Goal: Transaction & Acquisition: Purchase product/service

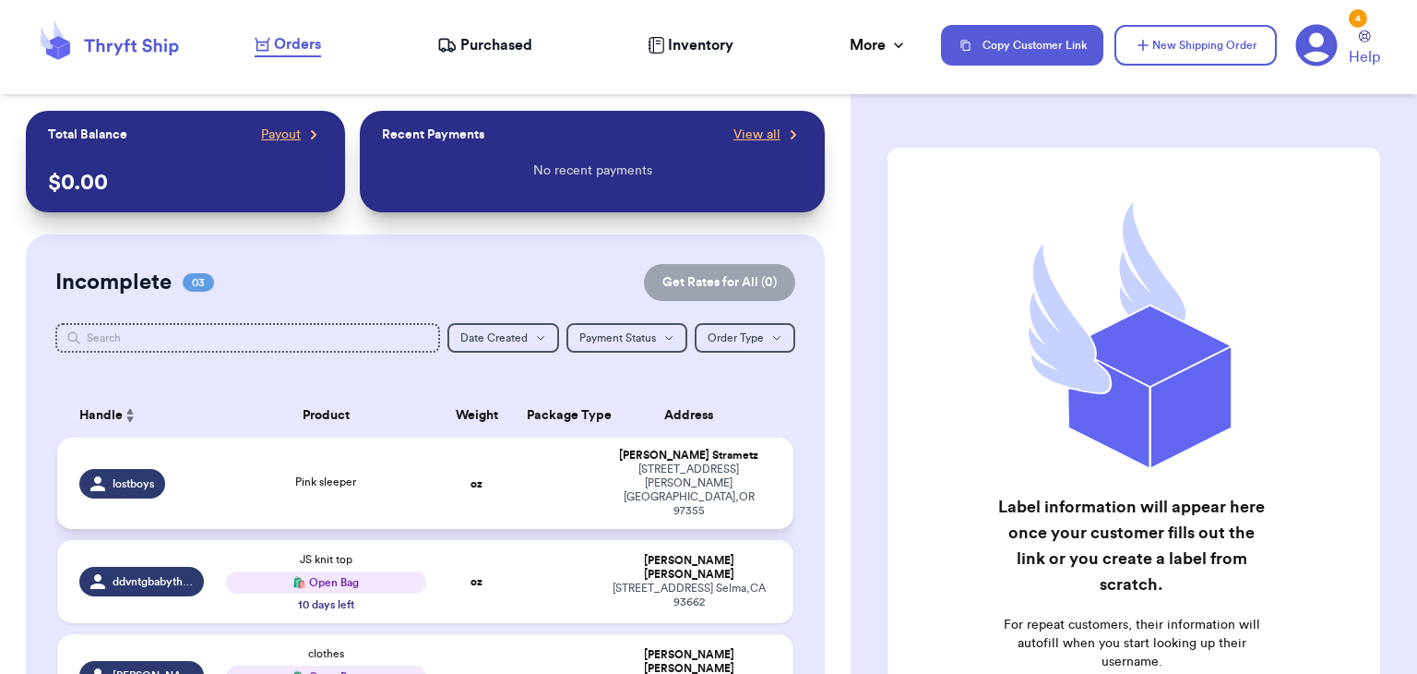
click at [404, 454] on td "Pink sleeper" at bounding box center [325, 482] width 221 height 91
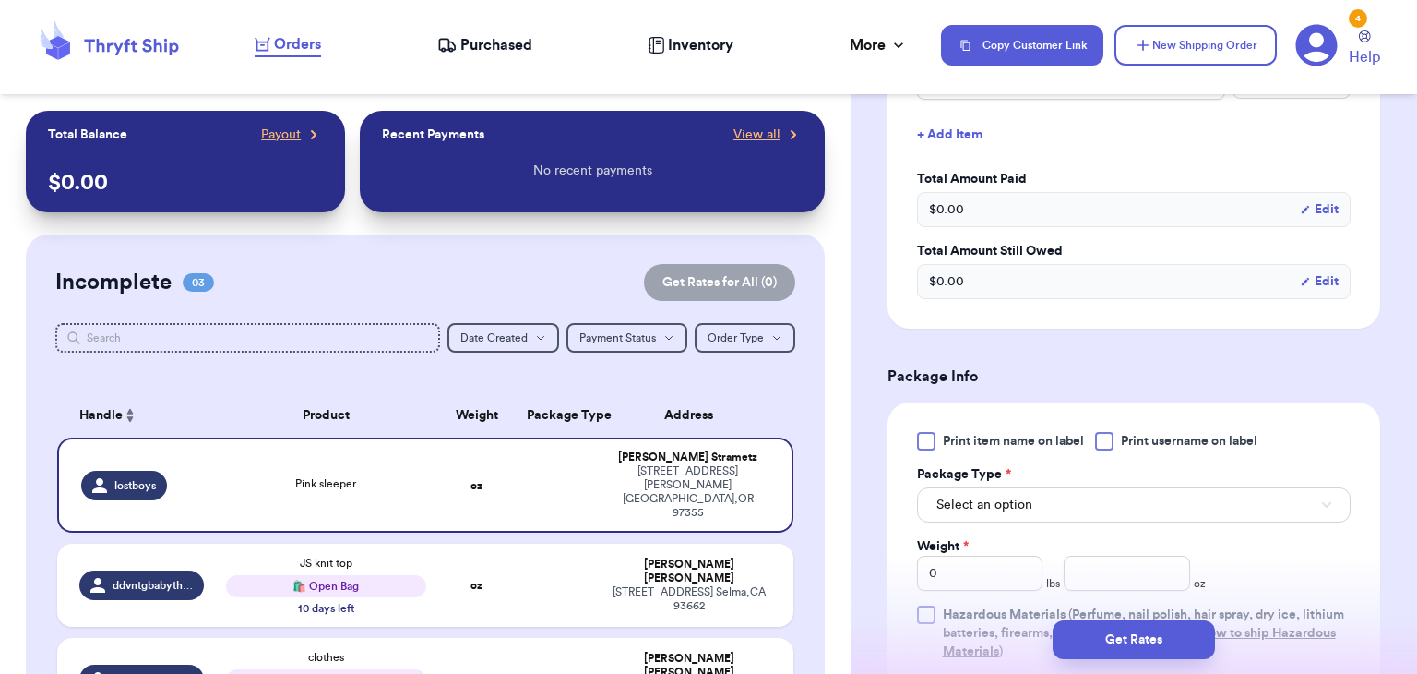
scroll to position [618, 0]
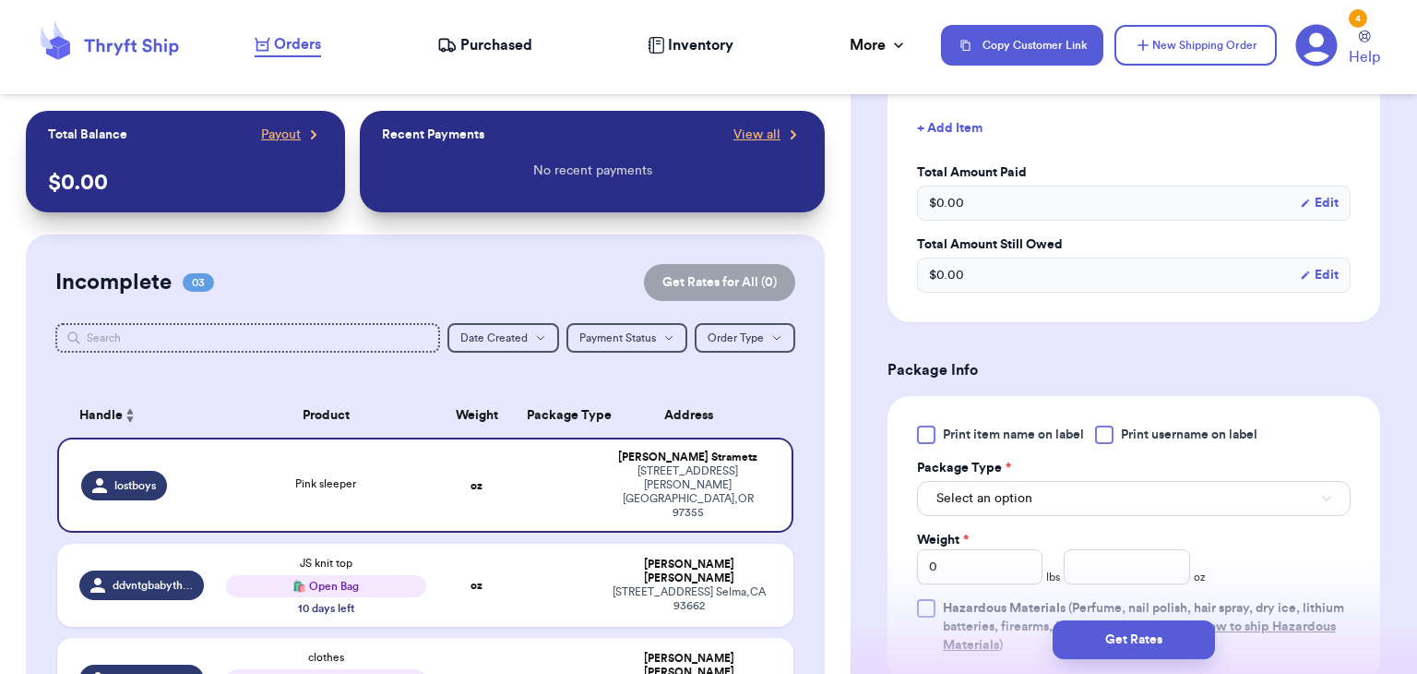
click at [1101, 441] on div at bounding box center [1104, 434] width 18 height 18
click at [0, 0] on input "Print username on label" at bounding box center [0, 0] width 0 height 0
click at [1106, 499] on button "Select an option" at bounding box center [1134, 498] width 434 height 35
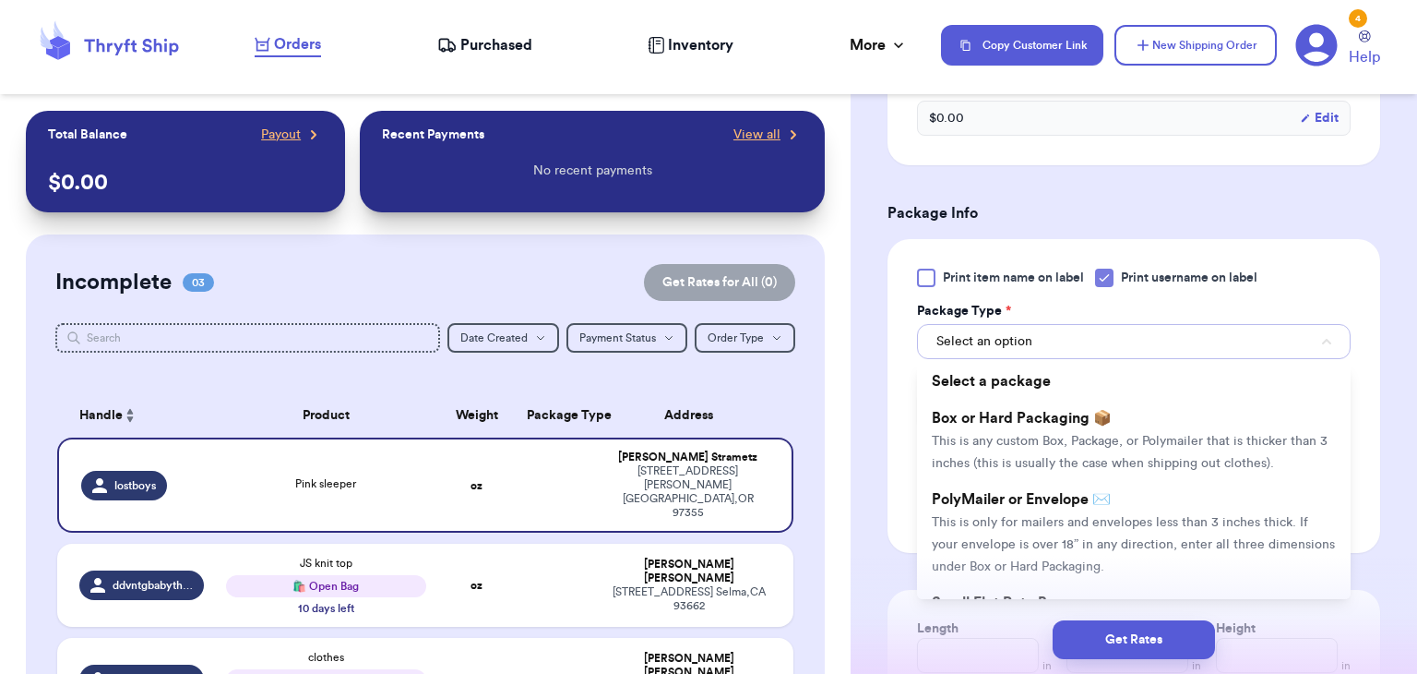
scroll to position [777, 0]
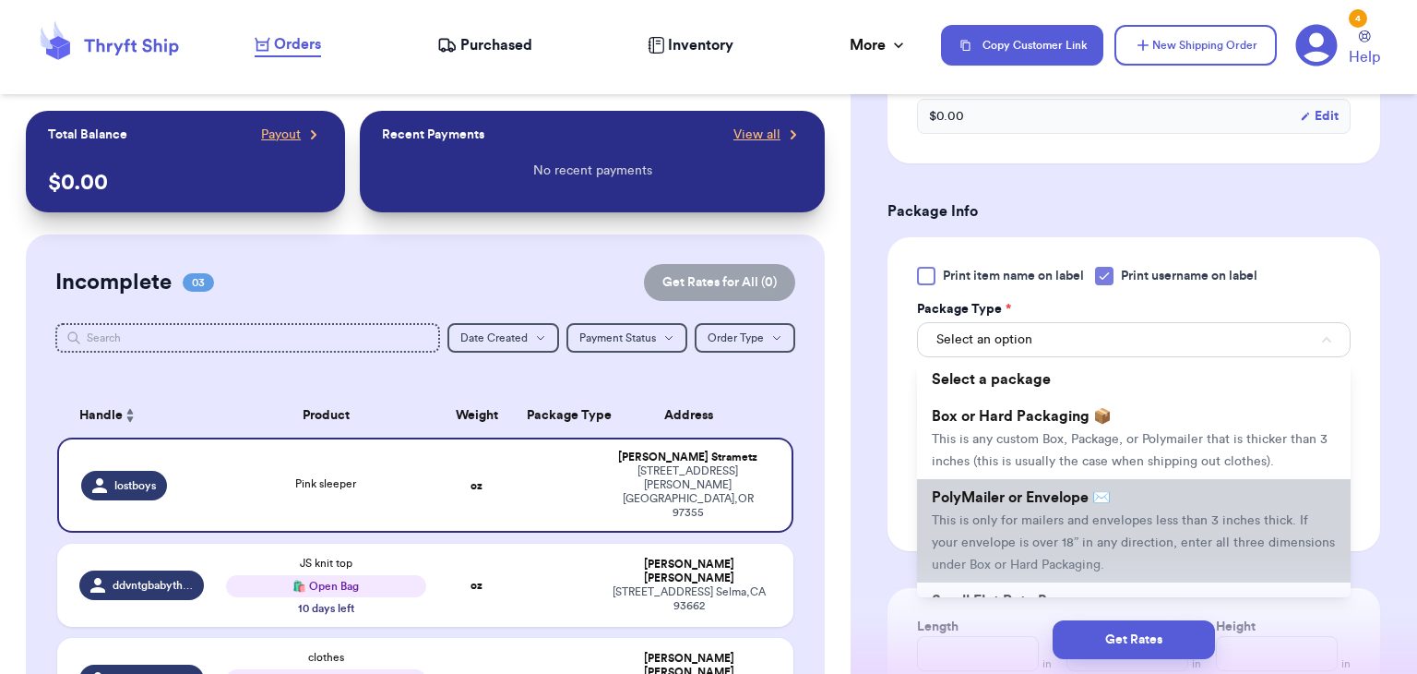
click at [1114, 571] on li "PolyMailer or Envelope ✉️ This is only for mailers and envelopes less than 3 in…" at bounding box center [1134, 530] width 434 height 103
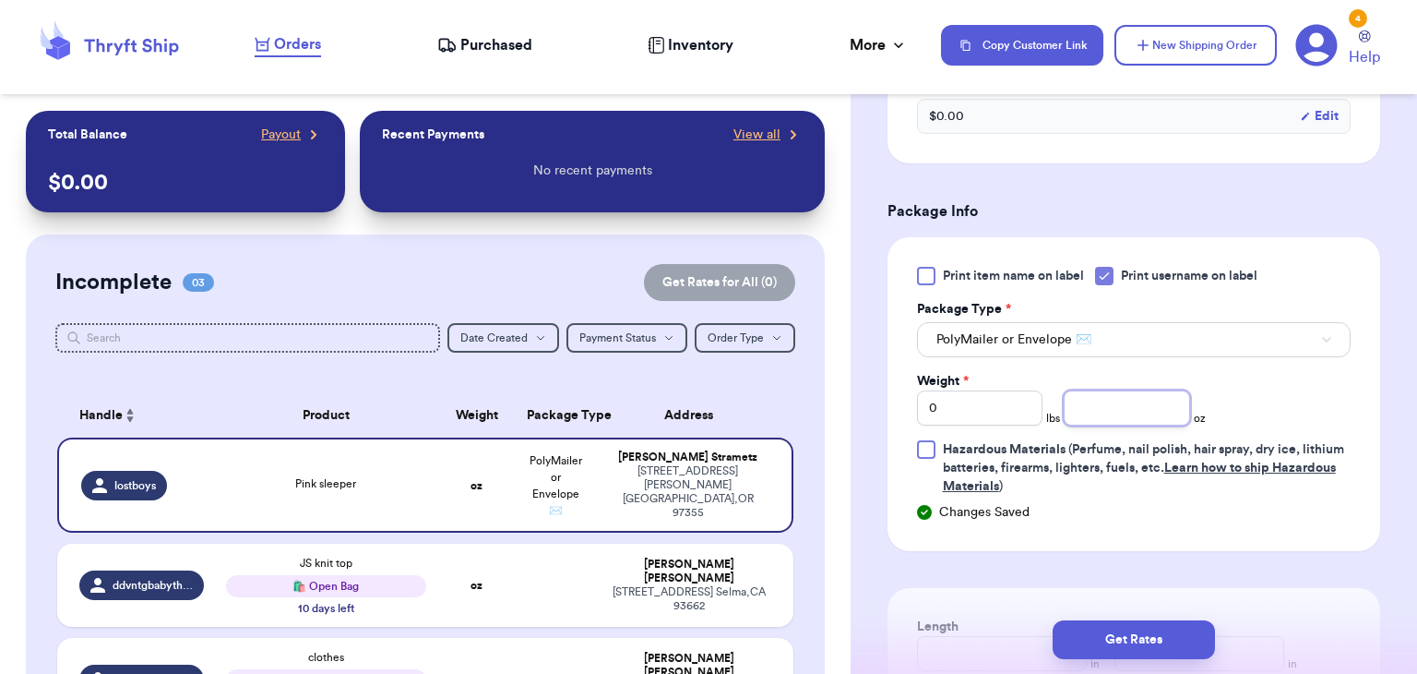
click at [1088, 398] on input "number" at bounding box center [1127, 407] width 126 height 35
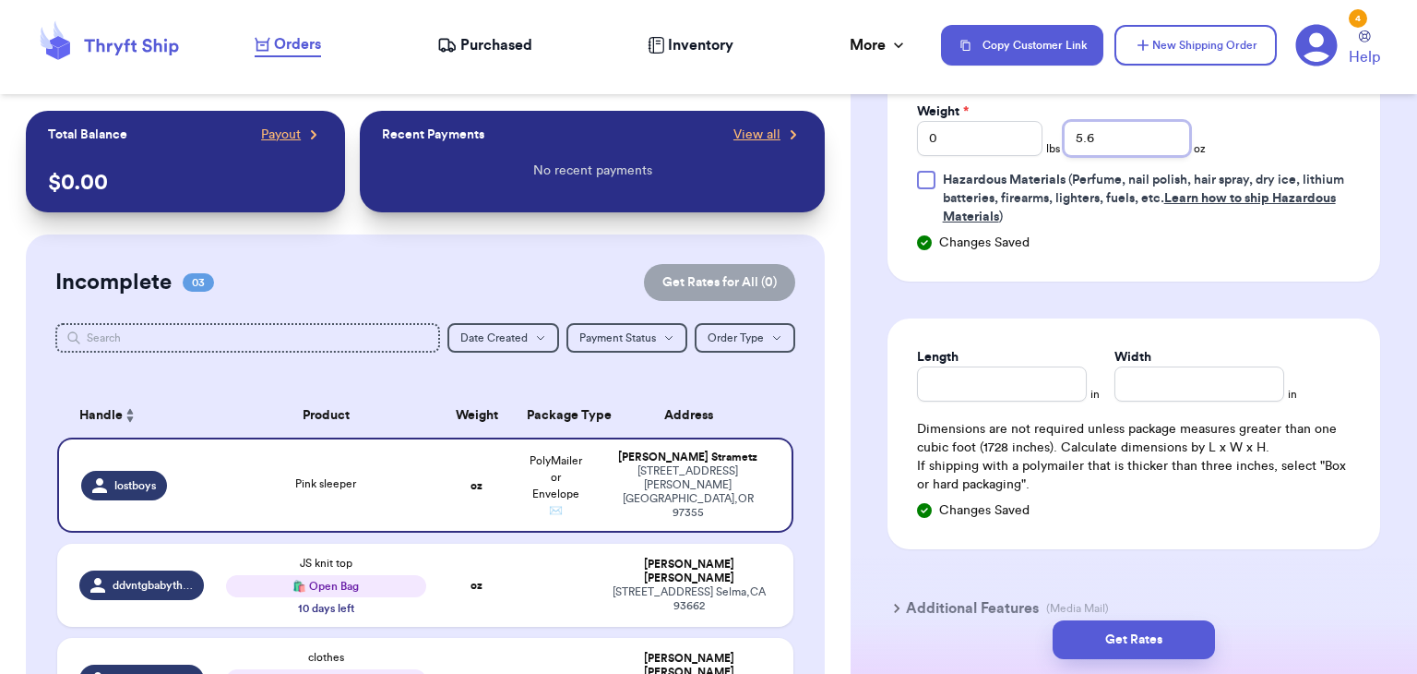
scroll to position [1056, 0]
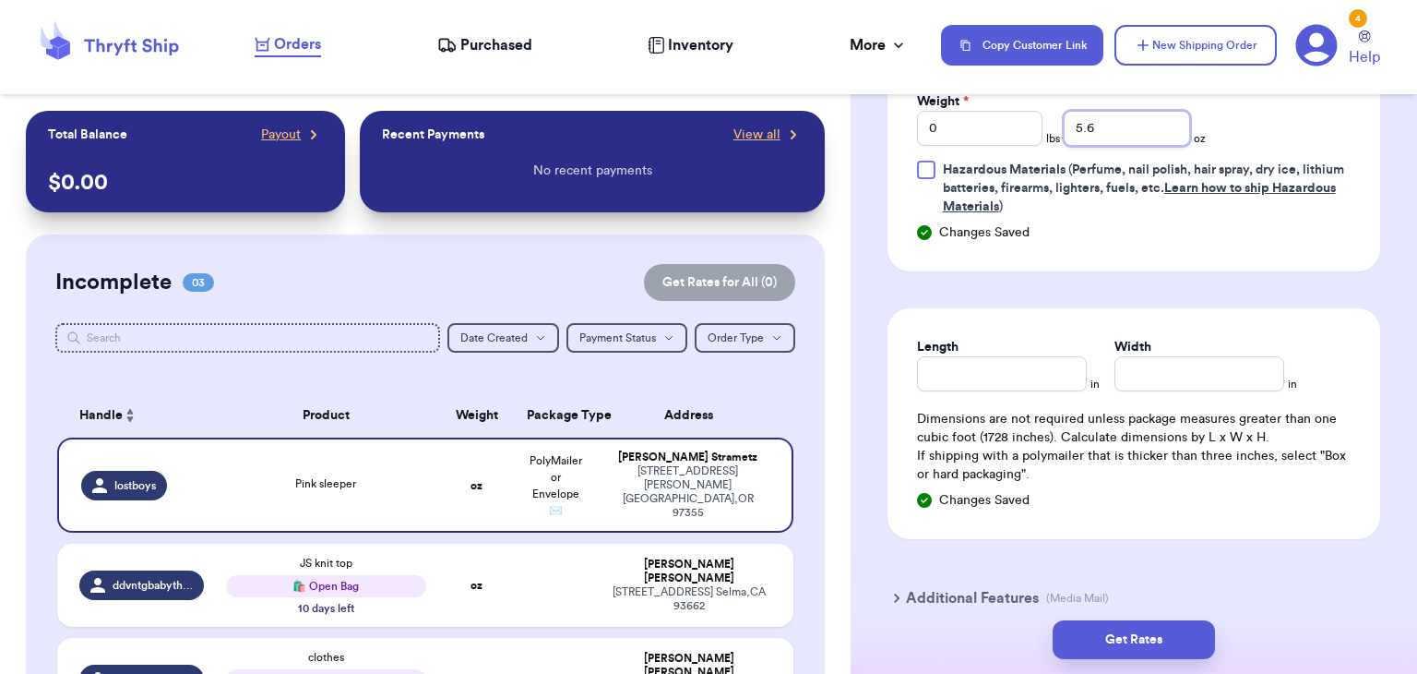
type input "5.6"
click at [1000, 385] on input "Length" at bounding box center [1002, 373] width 170 height 35
type input "10"
click at [1124, 371] on input "Width *" at bounding box center [1200, 373] width 170 height 35
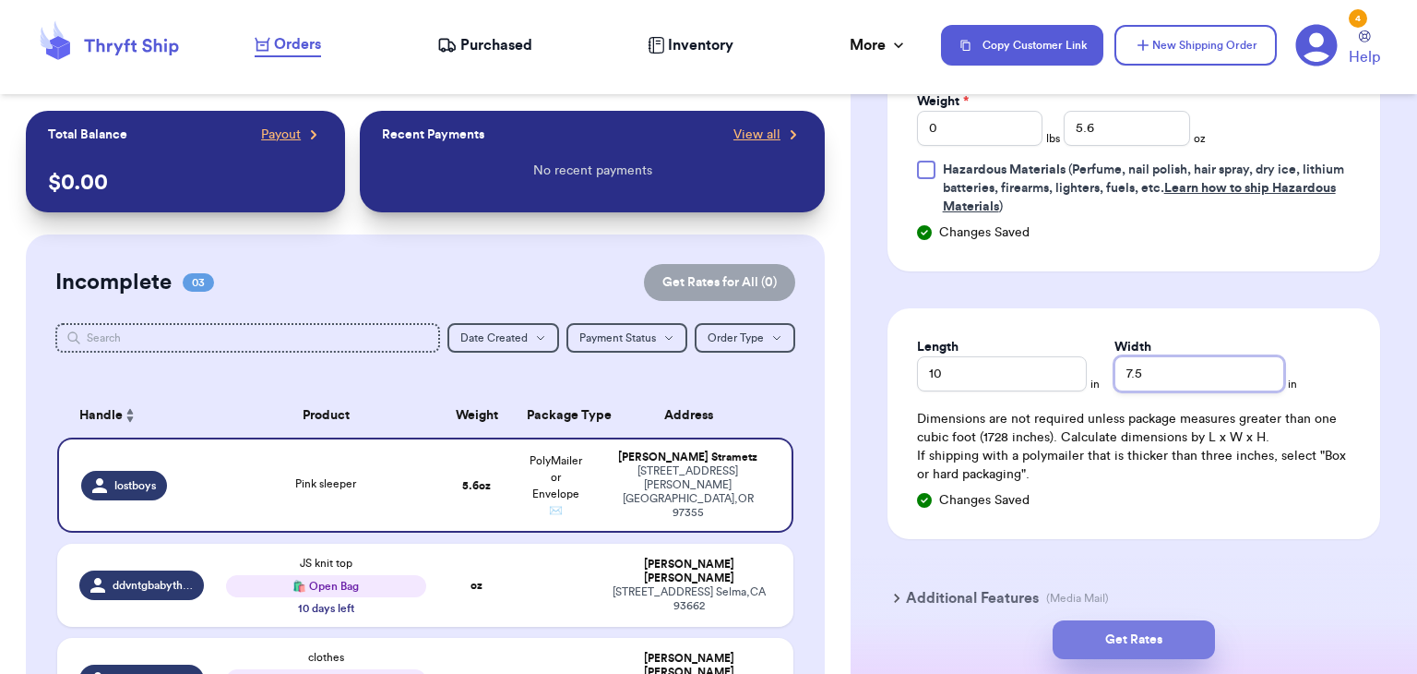
type input "7.5"
click at [1138, 639] on button "Get Rates" at bounding box center [1134, 639] width 162 height 39
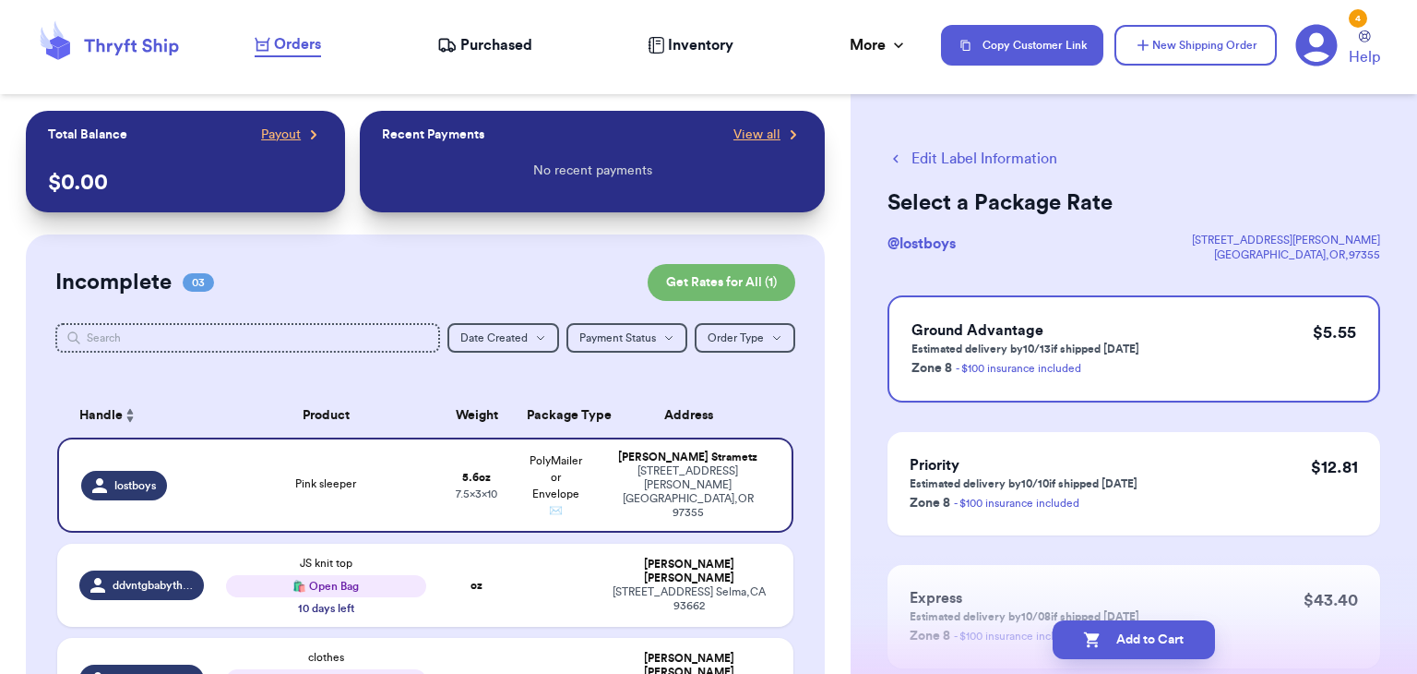
click at [1138, 639] on button "Add to Cart" at bounding box center [1134, 639] width 162 height 39
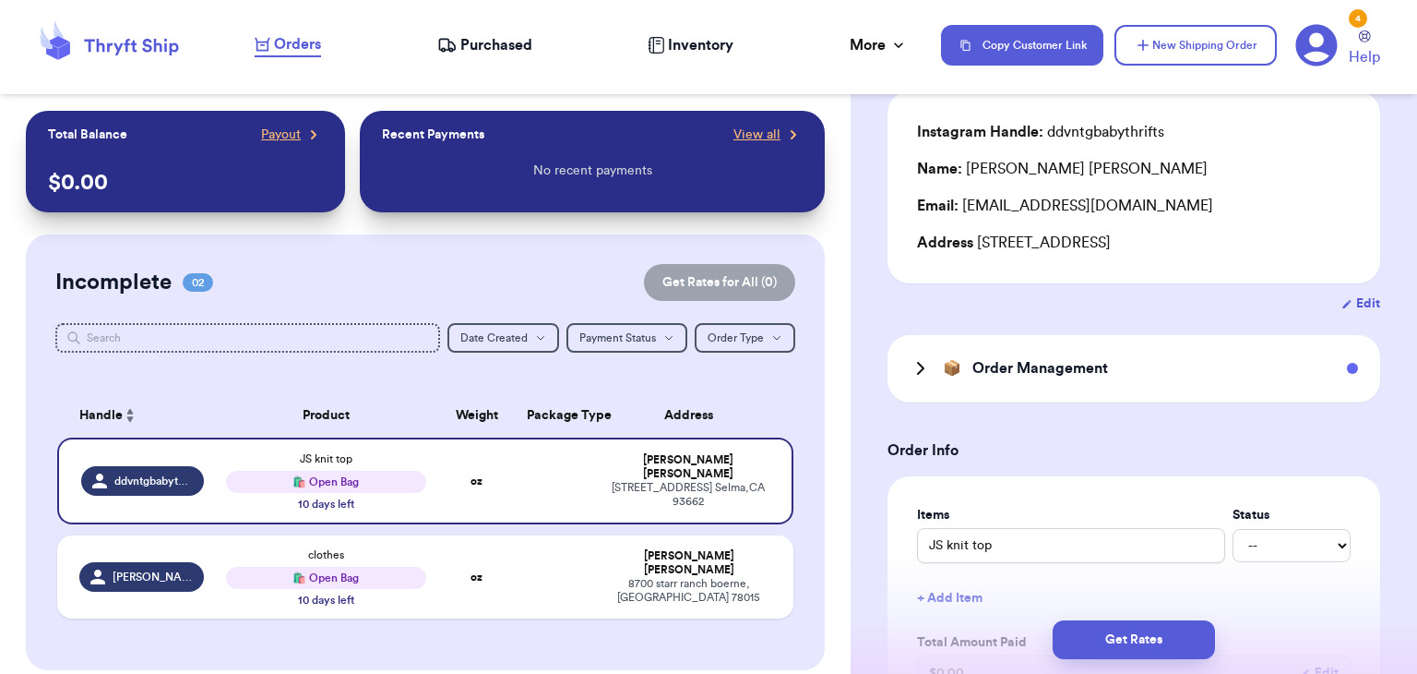
scroll to position [155, 0]
